Goal: Use online tool/utility: Utilize a website feature to perform a specific function

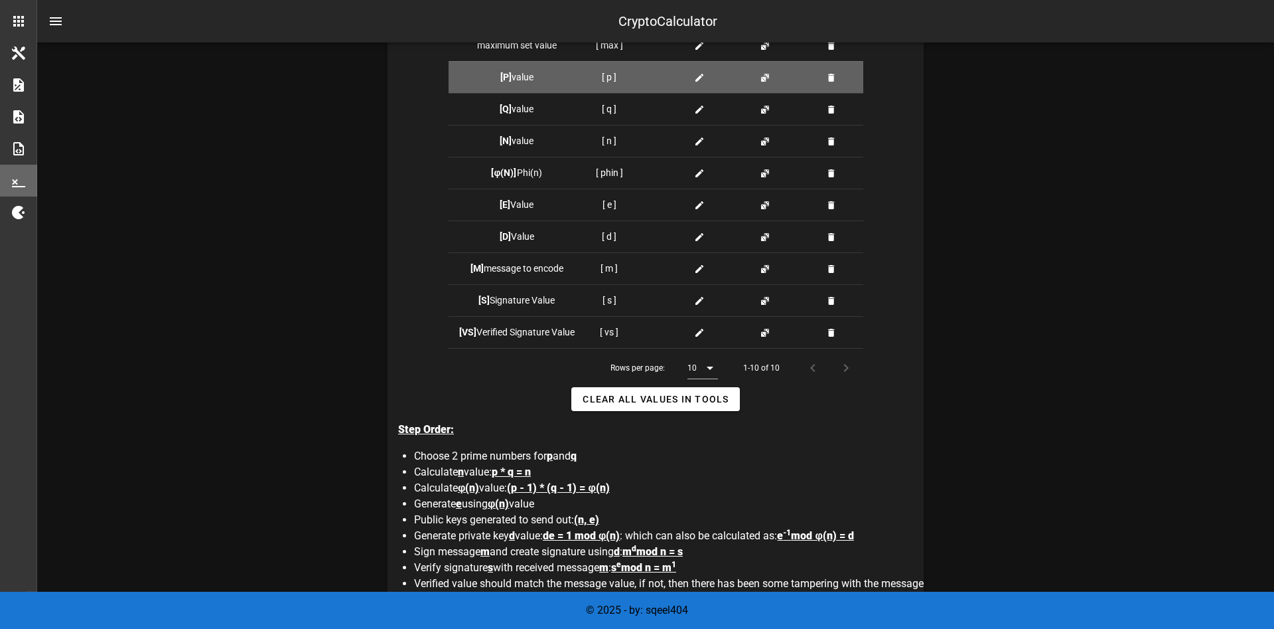
scroll to position [435, 0]
click at [703, 73] on icon at bounding box center [699, 78] width 11 height 11
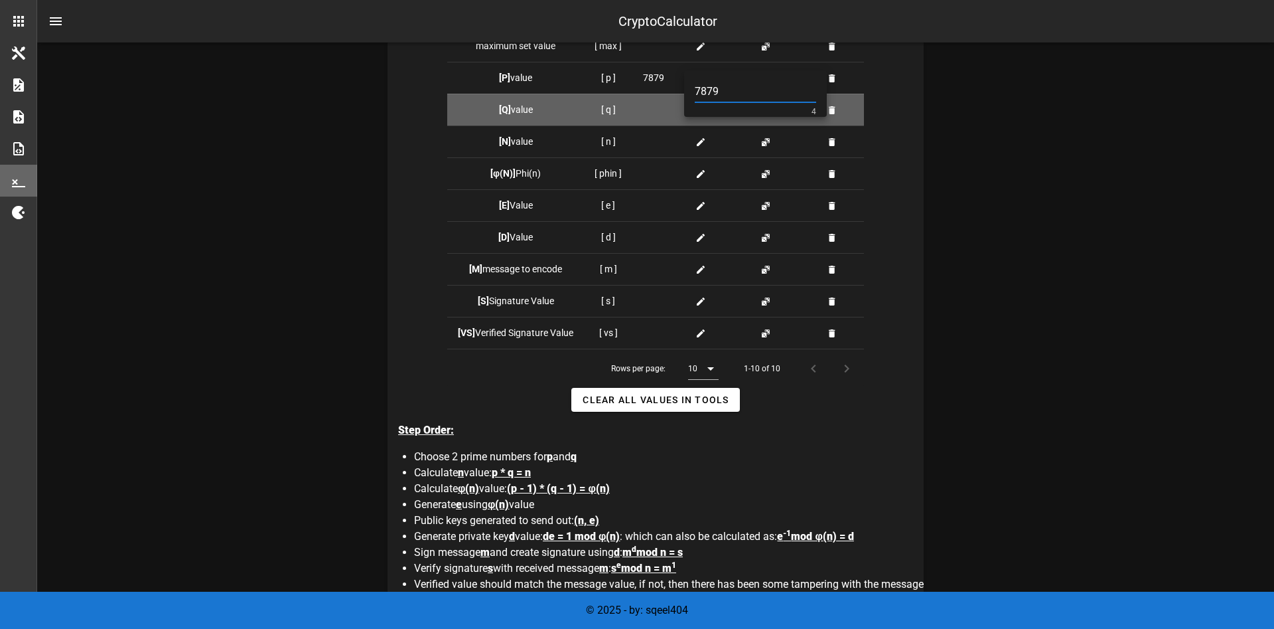
type input "7879"
click at [623, 106] on td "[ q ]" at bounding box center [608, 110] width 48 height 32
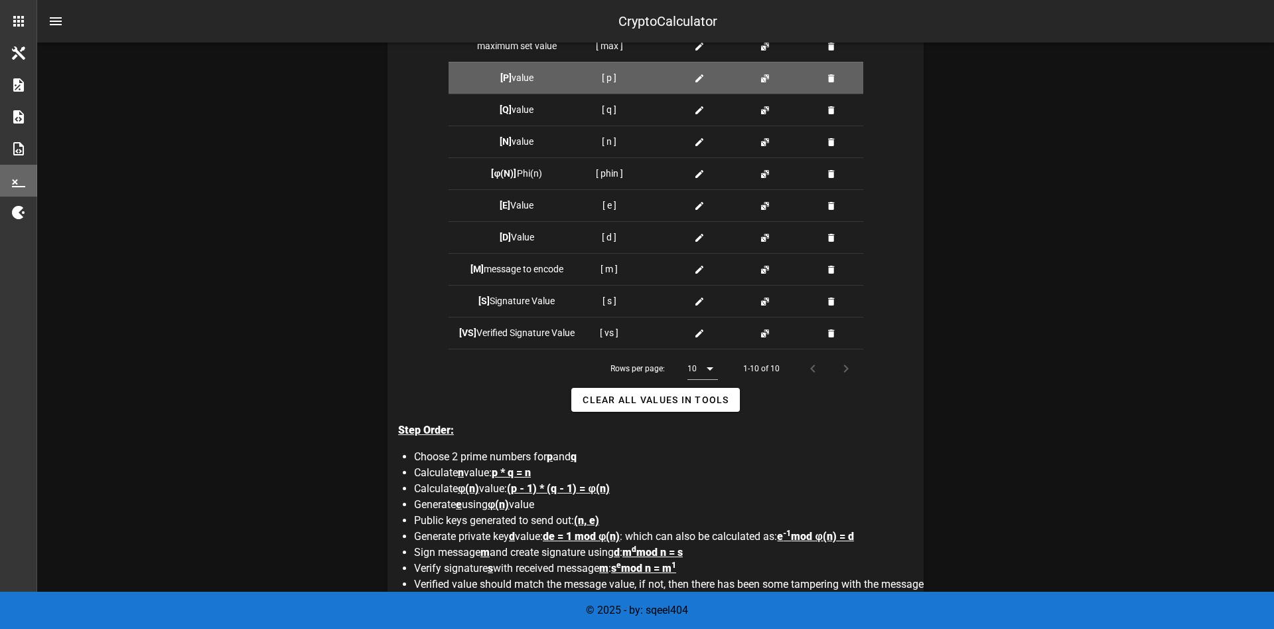
click at [692, 72] on div at bounding box center [702, 78] width 35 height 14
type input "7879"
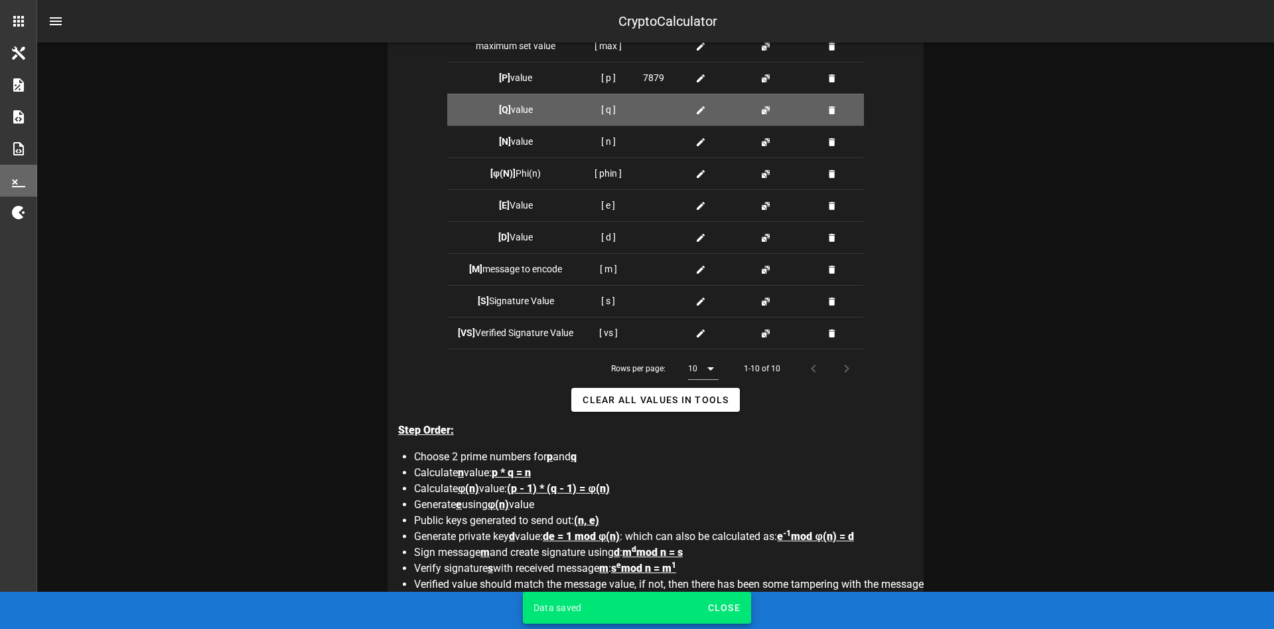
click at [704, 109] on icon at bounding box center [701, 110] width 11 height 11
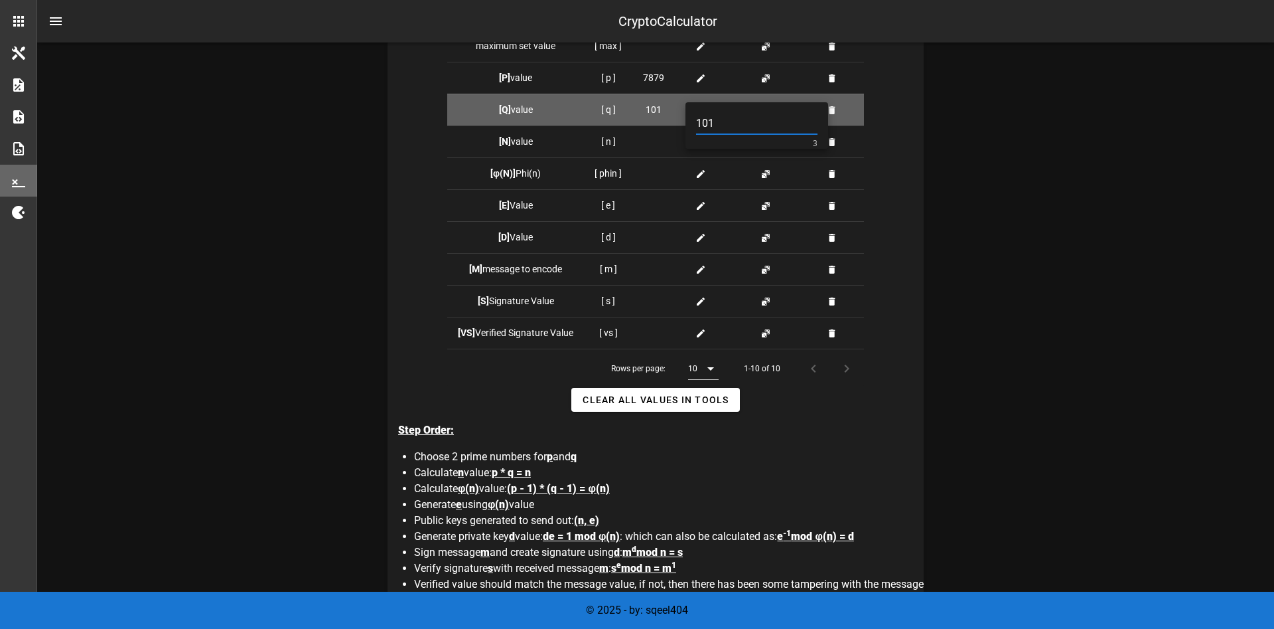
type input "101"
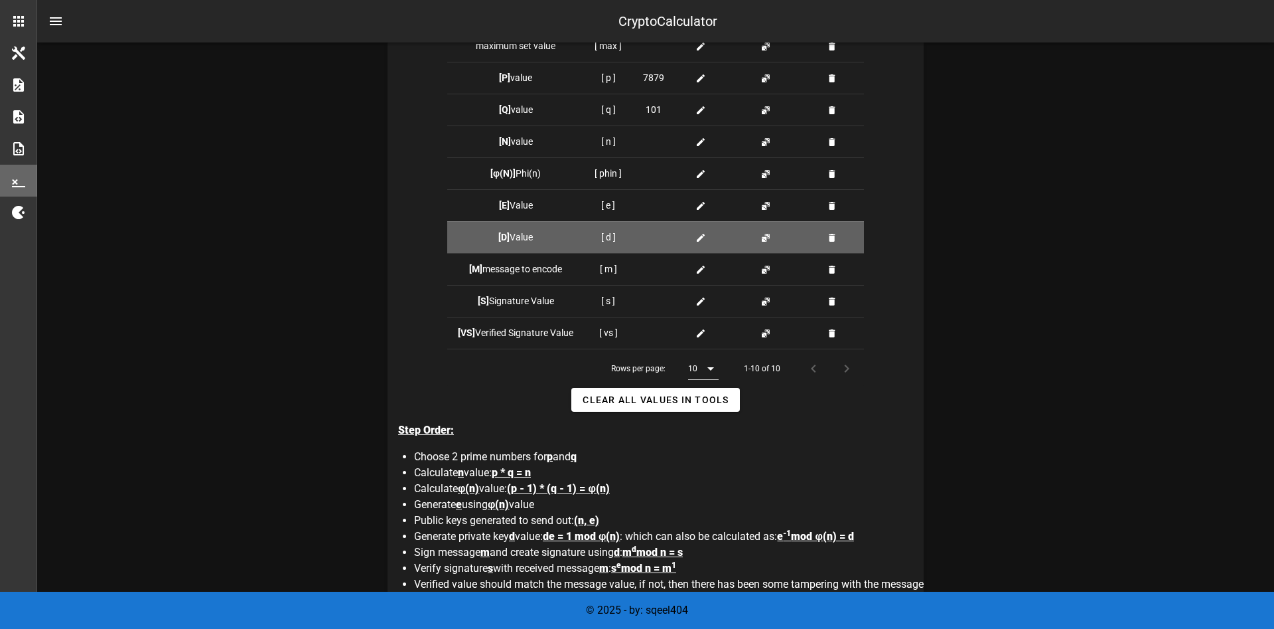
click at [698, 236] on icon at bounding box center [701, 237] width 11 height 11
type input "49"
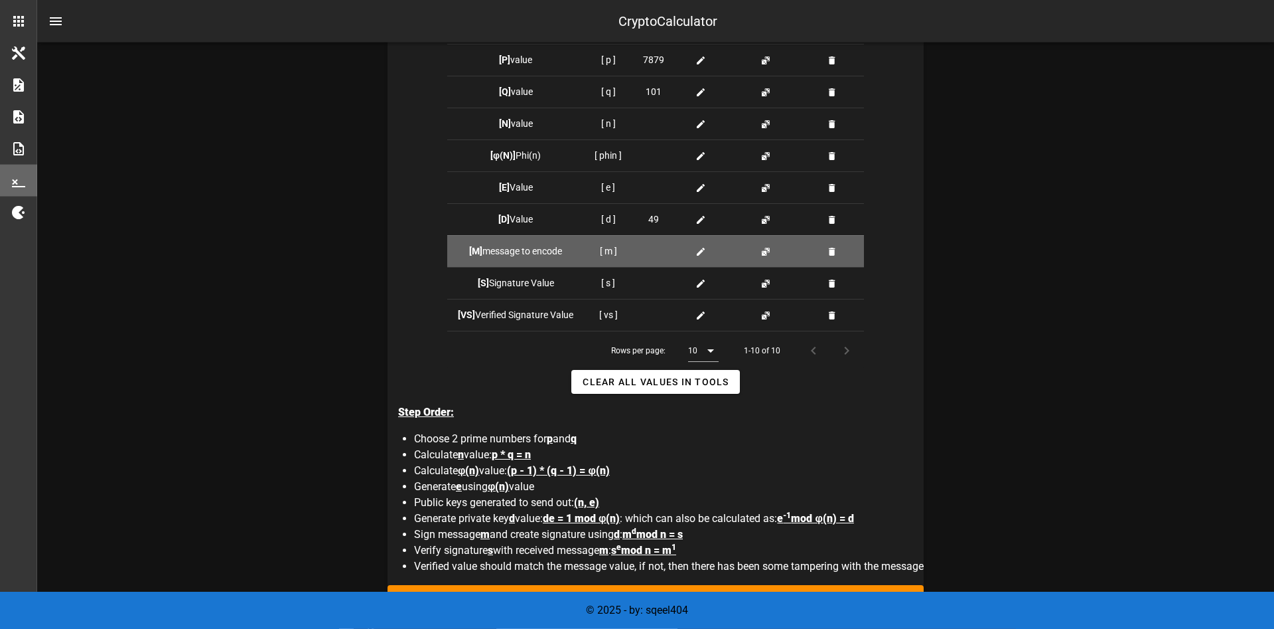
scroll to position [453, 0]
click at [701, 250] on icon at bounding box center [701, 251] width 11 height 11
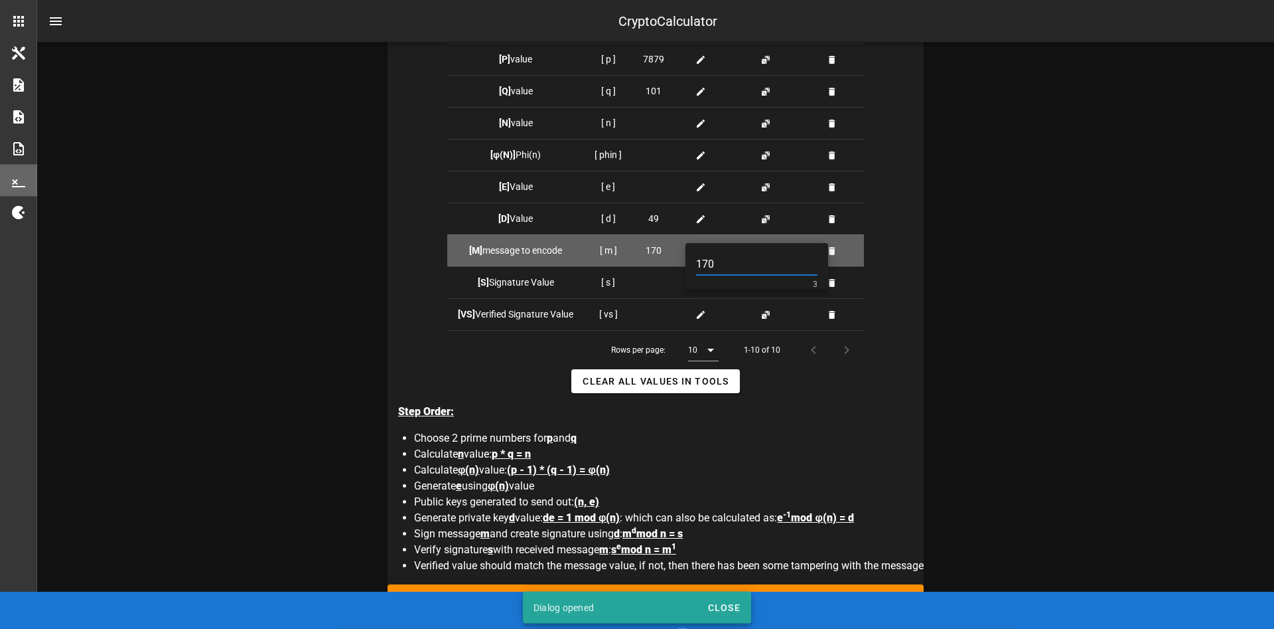
type input "170"
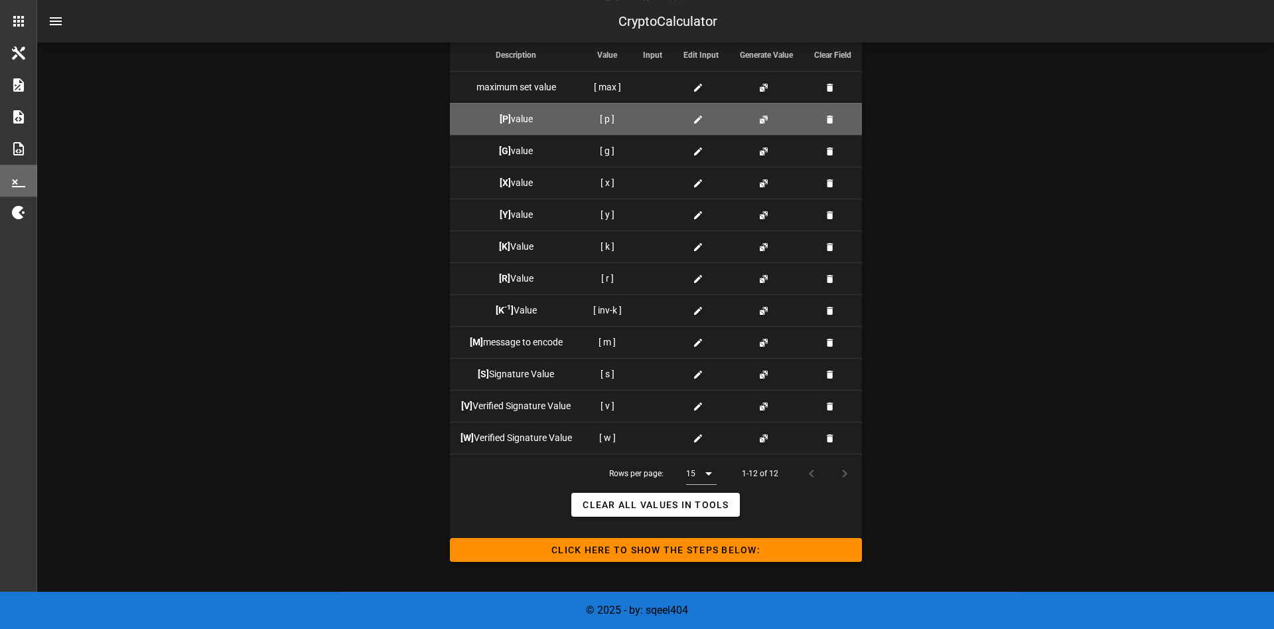
scroll to position [1395, 0]
